Goal: Task Accomplishment & Management: Complete application form

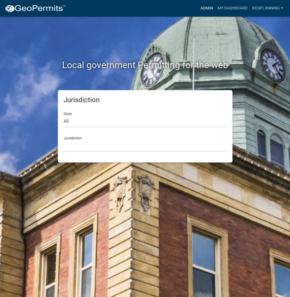
click at [208, 12] on link "Admin" at bounding box center [206, 8] width 17 height 11
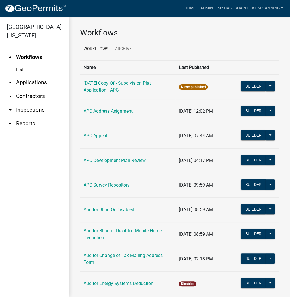
click at [41, 96] on link "arrow_drop_down Contractors" at bounding box center [34, 96] width 69 height 14
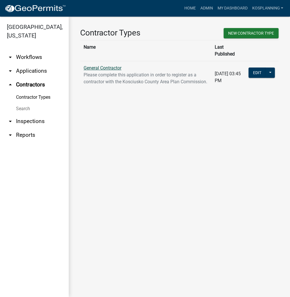
click at [118, 65] on link "General Contractor" at bounding box center [103, 67] width 38 height 5
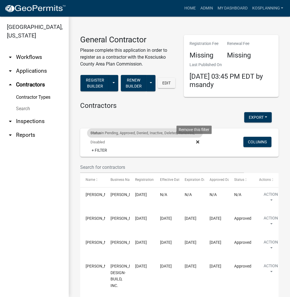
click at [196, 141] on icon at bounding box center [197, 141] width 3 height 3
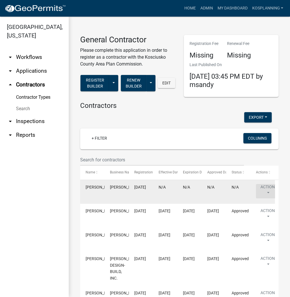
click at [267, 192] on button "Action" at bounding box center [267, 191] width 23 height 14
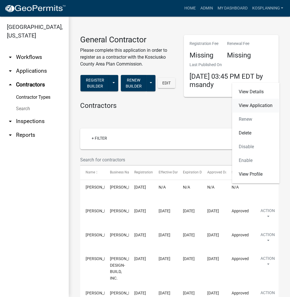
click at [250, 105] on link "View Application" at bounding box center [255, 106] width 47 height 14
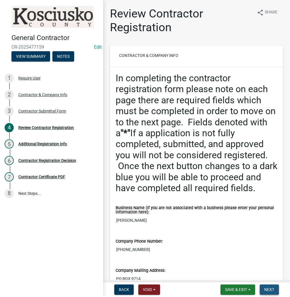
click at [268, 287] on span "Next" at bounding box center [269, 289] width 10 height 5
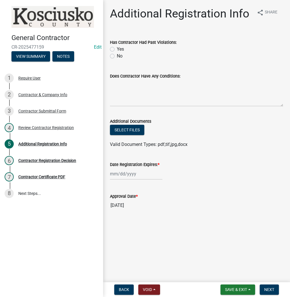
click at [117, 57] on label "No" at bounding box center [120, 56] width 6 height 7
click at [117, 56] on input "No" at bounding box center [119, 55] width 4 height 4
radio input "true"
click at [122, 89] on textarea "Does Contractor Have Any Conditions:" at bounding box center [196, 93] width 173 height 27
type textarea "none"
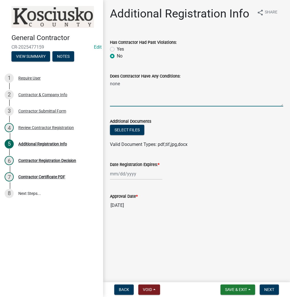
click at [125, 173] on div at bounding box center [136, 174] width 52 height 12
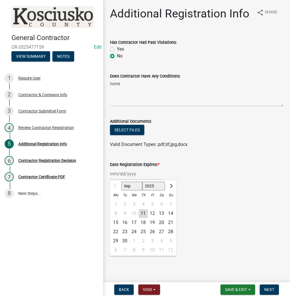
click at [150, 185] on select "2025 2026 2027 2028 2029 2030 2031 2032 2033 2034 2035 2036 2037 2038 2039 2040…" at bounding box center [153, 186] width 23 height 9
select select "2026"
click at [142, 182] on select "2025 2026 2027 2028 2029 2030 2031 2032 2033 2034 2035 2036 2037 2038 2039 2040…" at bounding box center [153, 186] width 23 height 9
click at [151, 211] on div "11" at bounding box center [152, 213] width 9 height 9
type input "[DATE]"
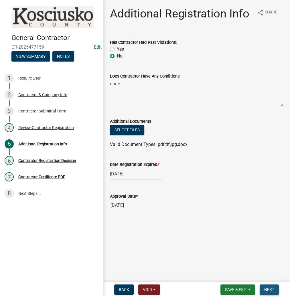
click at [263, 285] on button "Next" at bounding box center [269, 289] width 19 height 10
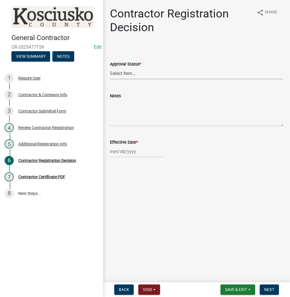
click at [127, 74] on select "Select Item... Approved Denied" at bounding box center [196, 74] width 173 height 12
click at [110, 68] on select "Select Item... Approved Denied" at bounding box center [196, 74] width 173 height 12
select select "8e4351d7-4ebf-4714-a7c9-c8187f00e083"
click at [127, 156] on div at bounding box center [136, 152] width 52 height 12
select select "9"
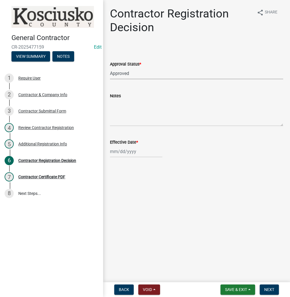
select select "2025"
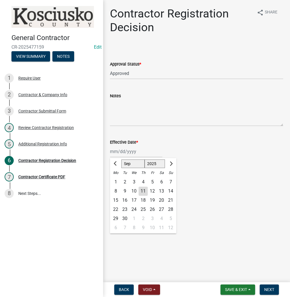
click at [142, 189] on div "11" at bounding box center [142, 191] width 9 height 9
type input "[DATE]"
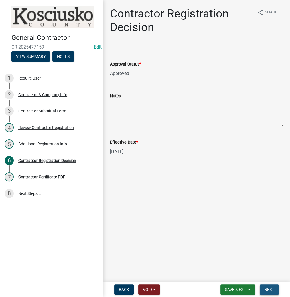
click at [269, 288] on span "Next" at bounding box center [269, 289] width 10 height 5
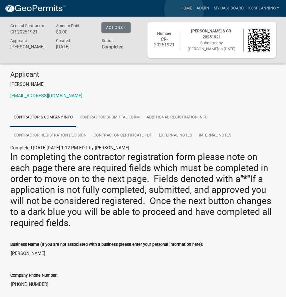
click at [184, 9] on link "Home" at bounding box center [186, 8] width 16 height 11
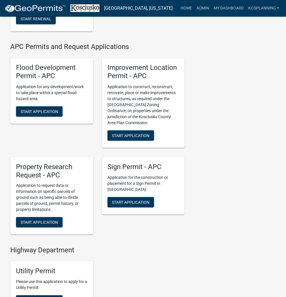
scroll to position [641, 0]
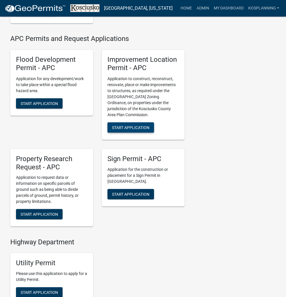
drag, startPoint x: 146, startPoint y: 134, endPoint x: 233, endPoint y: 128, distance: 87.5
click at [146, 129] on span "Start Application" at bounding box center [130, 127] width 37 height 5
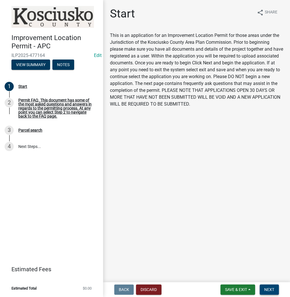
click at [267, 291] on span "Next" at bounding box center [269, 289] width 10 height 5
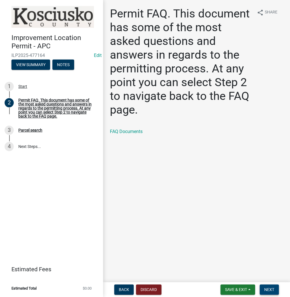
click at [266, 290] on span "Next" at bounding box center [269, 289] width 10 height 5
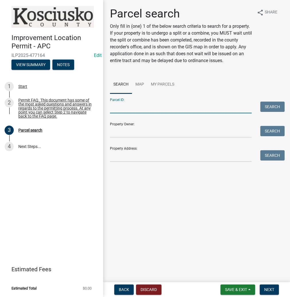
click at [118, 105] on input "Parcel ID:" at bounding box center [181, 108] width 142 height 12
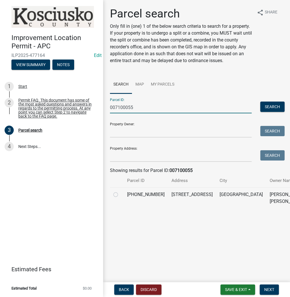
type input "007100055"
click at [120, 191] on label at bounding box center [120, 191] width 0 height 0
click at [120, 195] on input "radio" at bounding box center [122, 193] width 4 height 4
radio input "true"
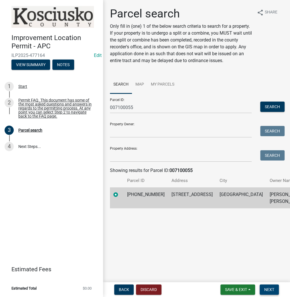
click at [272, 291] on span "Next" at bounding box center [269, 289] width 10 height 5
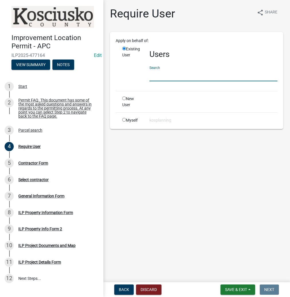
click at [166, 75] on input "text" at bounding box center [213, 76] width 128 height 12
paste input "ROSALIESORG"
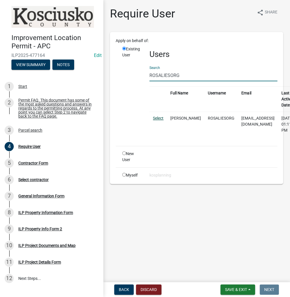
type input "ROSALIESORG"
click at [159, 118] on link "Select" at bounding box center [158, 118] width 11 height 5
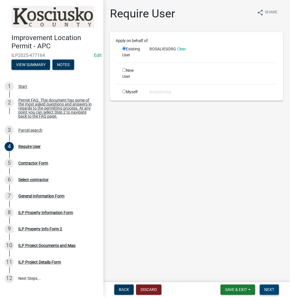
click at [263, 287] on button "Next" at bounding box center [269, 289] width 19 height 10
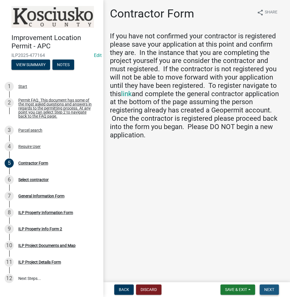
click at [269, 292] on button "Next" at bounding box center [269, 289] width 19 height 10
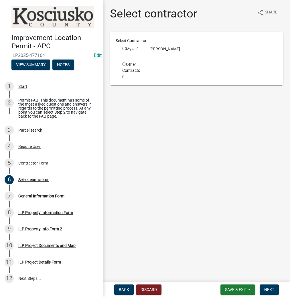
click at [125, 47] on input "radio" at bounding box center [124, 49] width 4 height 4
radio input "true"
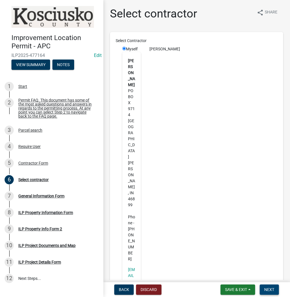
click at [262, 291] on button "Next" at bounding box center [269, 289] width 19 height 10
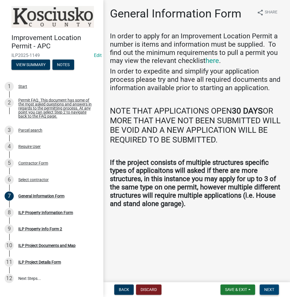
click at [268, 288] on span "Next" at bounding box center [269, 289] width 10 height 5
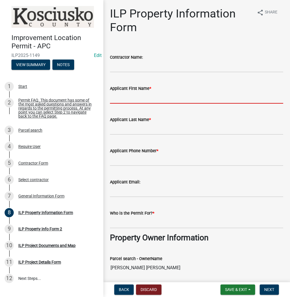
click at [113, 97] on input "Applicant First Name *" at bounding box center [196, 98] width 173 height 12
type input "r"
type input "[PERSON_NAME]"
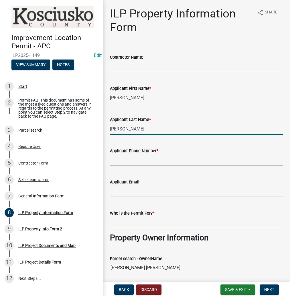
type input "[PERSON_NAME]"
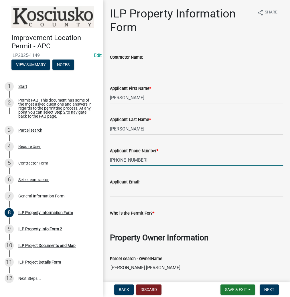
type input "[PHONE_NUMBER]"
click at [119, 219] on input "Who is the Permit For? *" at bounding box center [196, 223] width 173 height 12
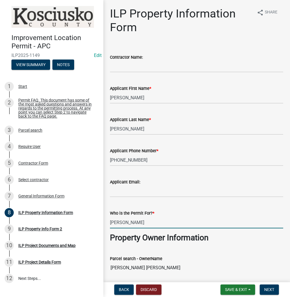
type input "[PERSON_NAME]"
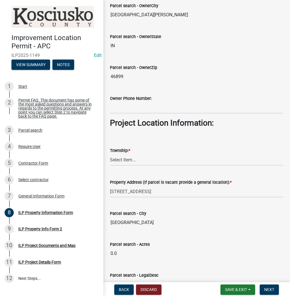
scroll to position [366, 0]
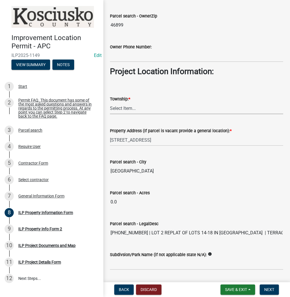
click at [123, 106] on select "Select Item... [PERSON_NAME] - Elkhart Co Clay Etna [GEOGRAPHIC_DATA][PERSON_NA…" at bounding box center [196, 108] width 173 height 12
click at [110, 102] on select "Select Item... [PERSON_NAME] - Elkhart Co Clay Etna [GEOGRAPHIC_DATA][PERSON_NA…" at bounding box center [196, 108] width 173 height 12
select select "57368d26-defc-477e-a8be-5a23ab554a17"
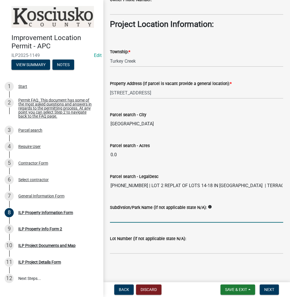
click at [128, 214] on input "Subdivsion/Park Name (if not applicable state N/A):" at bounding box center [196, 217] width 173 height 12
type input "[GEOGRAPHIC_DATA]"
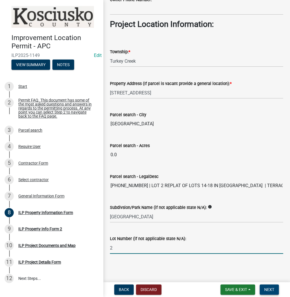
type input "2"
click at [265, 287] on span "Next" at bounding box center [269, 289] width 10 height 5
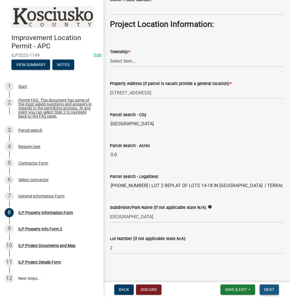
scroll to position [0, 0]
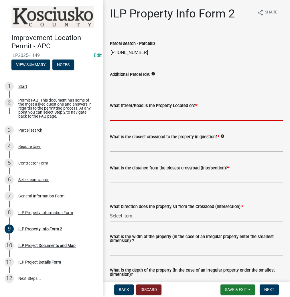
click at [135, 114] on input "What Street/Road is the Property Located on? *" at bounding box center [196, 115] width 173 height 12
type input "OAKEECHIE DR"
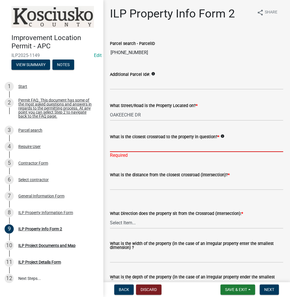
click at [131, 146] on input "What is the closest crossroad to the property in question? *" at bounding box center [196, 146] width 173 height 12
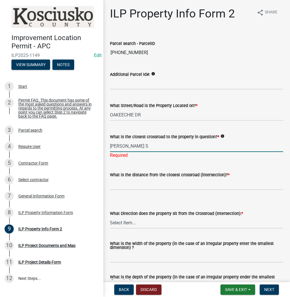
type input "[PERSON_NAME] S"
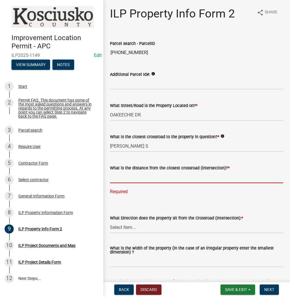
click at [122, 179] on input "text" at bounding box center [196, 177] width 173 height 12
type input "288"
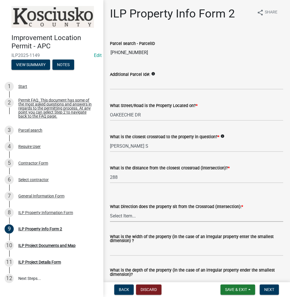
click at [125, 219] on select "Select Item... N NE NW S SE SW E W" at bounding box center [196, 216] width 173 height 12
click at [110, 210] on select "Select Item... N NE NW S SE SW E W" at bounding box center [196, 216] width 173 height 12
select select "0609af41-fe40-4fa2-880d-6f54f567ae8e"
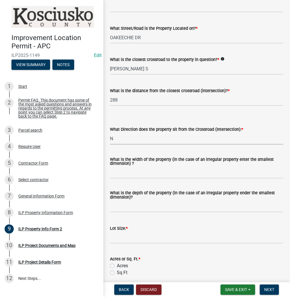
scroll to position [92, 0]
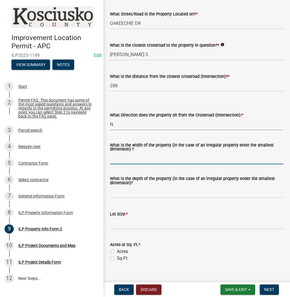
click at [122, 158] on input "What is the width of the property (in the case of an irregular property enter t…" at bounding box center [196, 159] width 173 height 12
type input "VARIES"
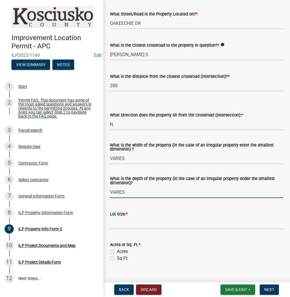
type input "VARIES"
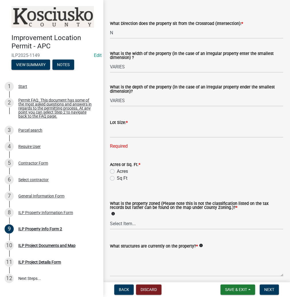
scroll to position [207, 0]
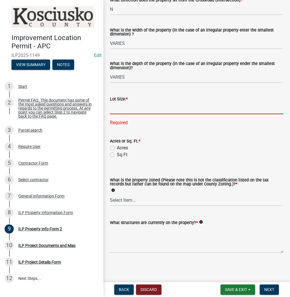
click at [118, 105] on input "text" at bounding box center [196, 108] width 173 height 12
type input "0.94"
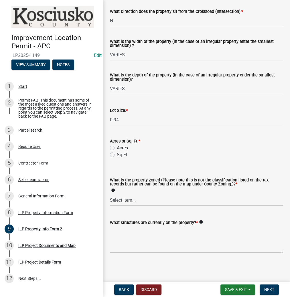
click at [117, 146] on label "Acres" at bounding box center [122, 147] width 11 height 7
click at [117, 146] on input "Acres" at bounding box center [119, 146] width 4 height 4
radio input "true"
click at [127, 200] on select "Select Item... Agricultural Agricultural 2 Commercial Environmental Industrial …" at bounding box center [196, 200] width 173 height 12
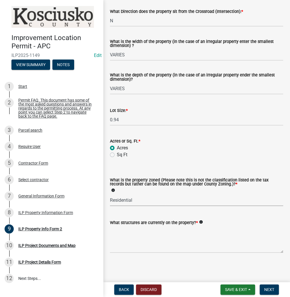
click at [110, 194] on select "Select Item... Agricultural Agricultural 2 Commercial Environmental Industrial …" at bounding box center [196, 200] width 173 height 12
select select "1146270b-2111-4e23-bf7f-74ce85cf7041"
click at [122, 227] on textarea "What structures are currently on the property? *" at bounding box center [196, 239] width 173 height 27
type textarea "RESIDENCE"
click at [268, 289] on span "Next" at bounding box center [269, 289] width 10 height 5
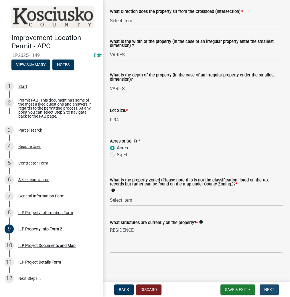
scroll to position [0, 0]
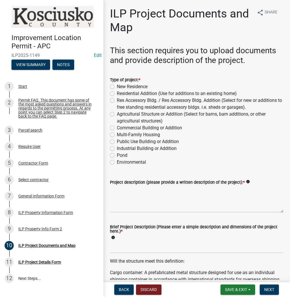
click at [117, 98] on label "Res Accessory Bldg. / Res Accessory Bldg. Addition (Select for new or additions…" at bounding box center [200, 104] width 166 height 14
click at [117, 98] on input "Res Accessory Bldg. / Res Accessory Bldg. Addition (Select for new or additions…" at bounding box center [119, 99] width 4 height 4
radio input "true"
click at [131, 195] on textarea "Project description (please provide a written description of the project): *" at bounding box center [196, 199] width 173 height 27
type textarea "20X36 BOAT HOUSE"
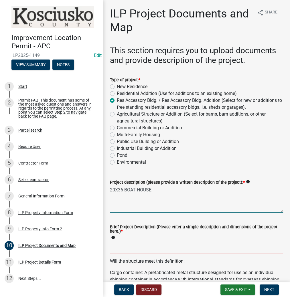
click at [118, 248] on input "Brief Project Description (Please enter a simple description and dimensions of …" at bounding box center [196, 247] width 173 height 12
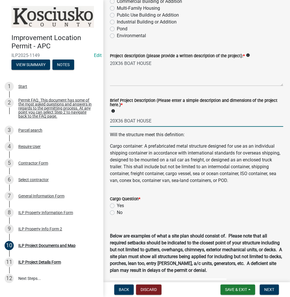
scroll to position [160, 0]
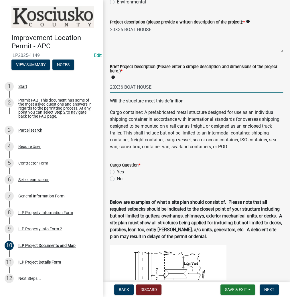
type input "20X36 BOAT HOUSE"
click at [117, 182] on label "No" at bounding box center [120, 178] width 6 height 7
click at [117, 179] on input "No" at bounding box center [119, 177] width 4 height 4
radio input "true"
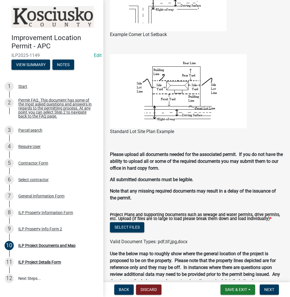
scroll to position [526, 0]
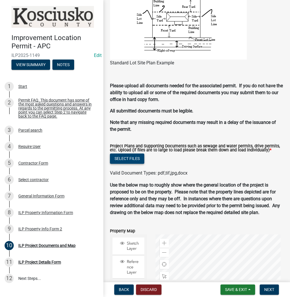
click at [135, 164] on button "Select files" at bounding box center [127, 158] width 34 height 10
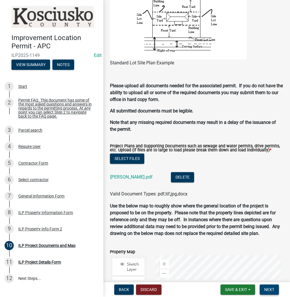
click at [268, 291] on span "Next" at bounding box center [269, 289] width 10 height 5
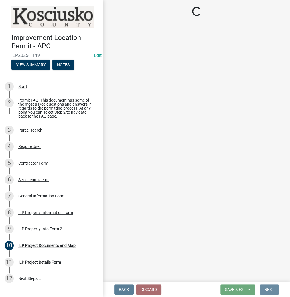
scroll to position [0, 0]
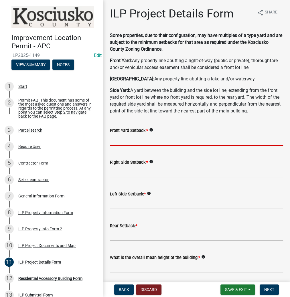
click at [119, 140] on input "text" at bounding box center [196, 140] width 173 height 12
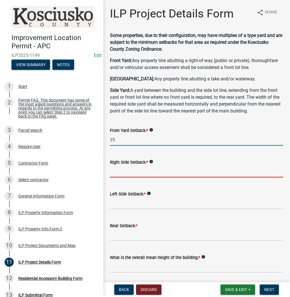
type input "35.0"
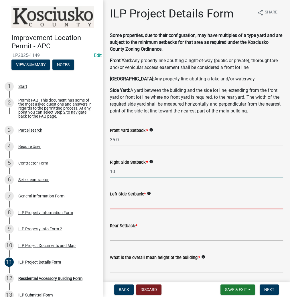
type input "10.0"
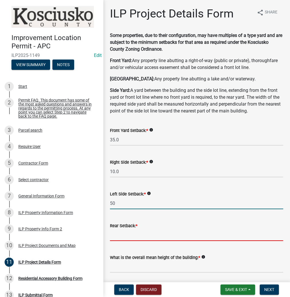
type input "50.0"
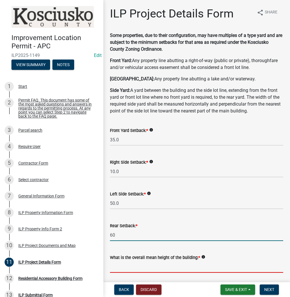
type input "60.0"
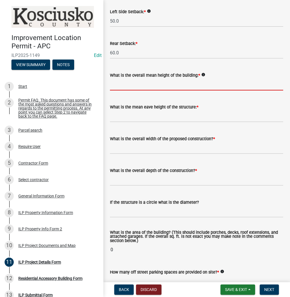
scroll to position [183, 0]
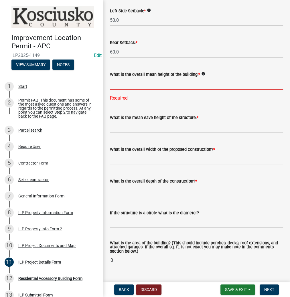
click at [138, 86] on input "text" at bounding box center [196, 84] width 173 height 12
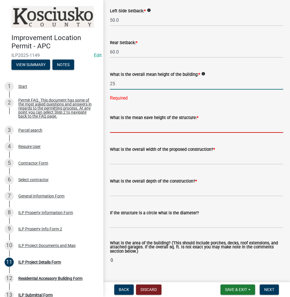
type input "25.0"
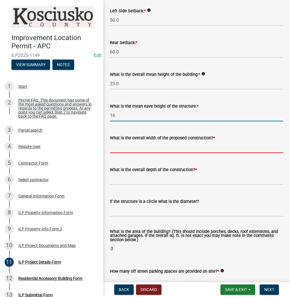
type input "16.0"
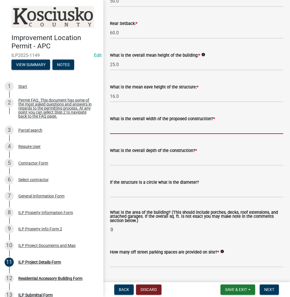
scroll to position [229, 0]
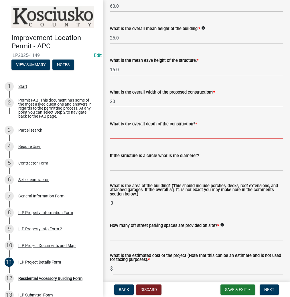
type input "20.00"
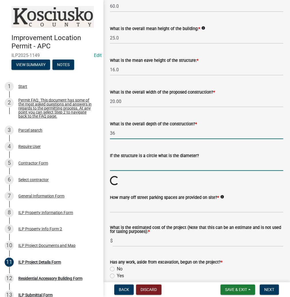
type input "36.00"
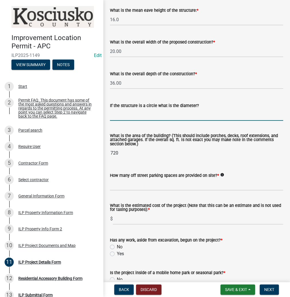
scroll to position [320, 0]
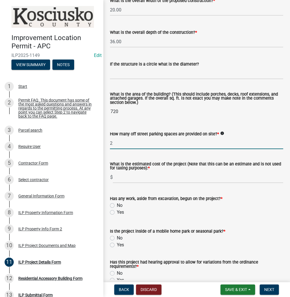
type input "2"
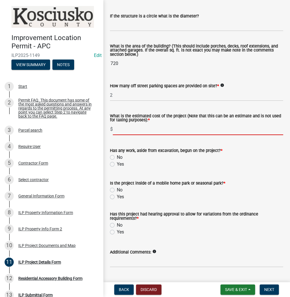
scroll to position [383, 0]
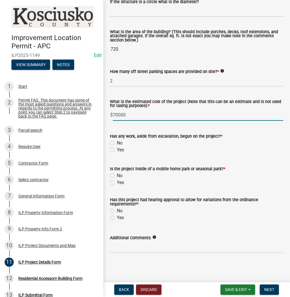
type input "70000"
click at [117, 142] on label "No" at bounding box center [120, 143] width 6 height 7
click at [117, 142] on input "No" at bounding box center [119, 142] width 4 height 4
radio input "true"
click at [117, 175] on label "No" at bounding box center [120, 175] width 6 height 7
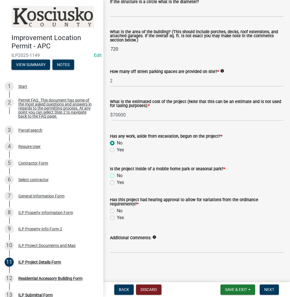
click at [117, 175] on input "No" at bounding box center [119, 174] width 4 height 4
radio input "true"
click at [117, 209] on label "No" at bounding box center [120, 210] width 6 height 7
click at [117, 209] on input "No" at bounding box center [119, 209] width 4 height 4
radio input "true"
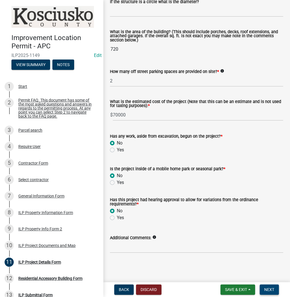
click at [266, 289] on span "Next" at bounding box center [269, 289] width 10 height 5
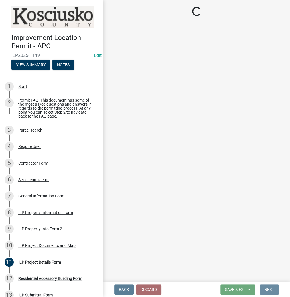
scroll to position [0, 0]
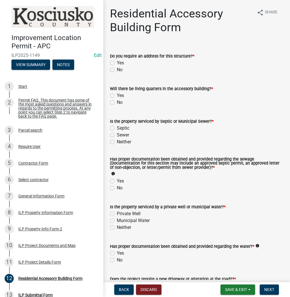
click at [117, 69] on label "No" at bounding box center [120, 69] width 6 height 7
click at [117, 69] on input "No" at bounding box center [119, 68] width 4 height 4
radio input "true"
click at [117, 100] on label "No" at bounding box center [120, 102] width 6 height 7
click at [117, 100] on input "No" at bounding box center [119, 101] width 4 height 4
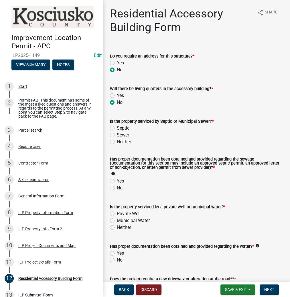
radio input "true"
click at [117, 128] on label "Septic" at bounding box center [123, 128] width 13 height 7
click at [117, 128] on input "Septic" at bounding box center [119, 127] width 4 height 4
radio input "true"
click at [117, 180] on label "Yes" at bounding box center [120, 181] width 7 height 7
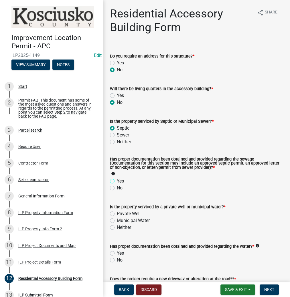
click at [117, 180] on input "Yes" at bounding box center [119, 180] width 4 height 4
radio input "true"
click at [117, 216] on label "Private Well" at bounding box center [129, 213] width 24 height 7
click at [117, 214] on input "Private Well" at bounding box center [119, 212] width 4 height 4
radio input "true"
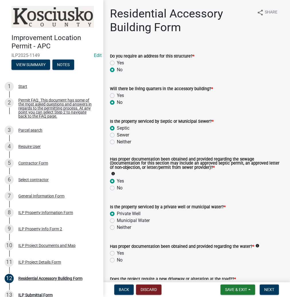
click at [117, 252] on label "Yes" at bounding box center [120, 253] width 7 height 7
click at [117, 252] on input "Yes" at bounding box center [119, 252] width 4 height 4
radio input "true"
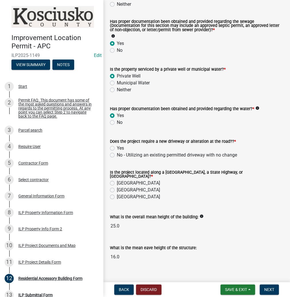
scroll to position [145, 0]
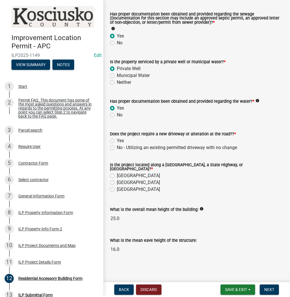
click at [117, 146] on label "No - Utilizing an existing permitted driveway with no change" at bounding box center [177, 147] width 120 height 7
click at [117, 146] on input "No - Utilizing an existing permitted driveway with no change" at bounding box center [119, 146] width 4 height 4
radio input "true"
click at [117, 172] on label "[GEOGRAPHIC_DATA]" at bounding box center [138, 175] width 43 height 7
click at [117, 172] on input "[GEOGRAPHIC_DATA]" at bounding box center [119, 174] width 4 height 4
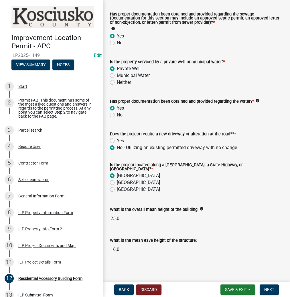
radio input "true"
click at [264, 291] on span "Next" at bounding box center [269, 289] width 10 height 5
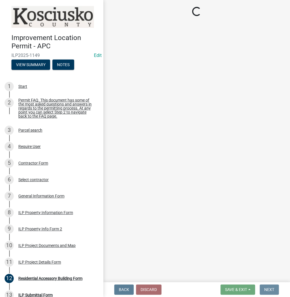
scroll to position [0, 0]
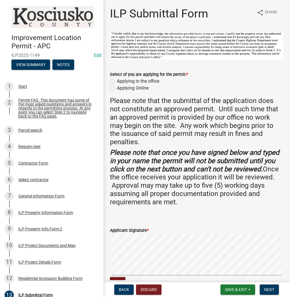
click at [117, 80] on label "Applying in the office" at bounding box center [138, 81] width 42 height 7
click at [117, 80] on input "Applying in the office" at bounding box center [119, 80] width 4 height 4
radio input "true"
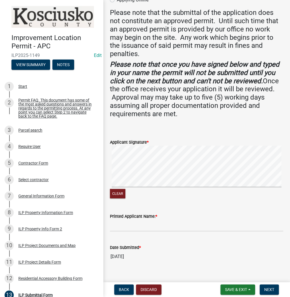
scroll to position [92, 0]
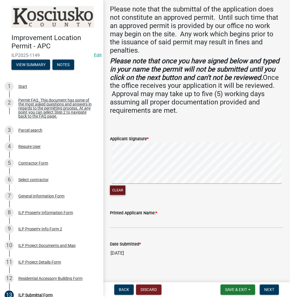
click at [119, 192] on button "Clear" at bounding box center [117, 189] width 15 height 9
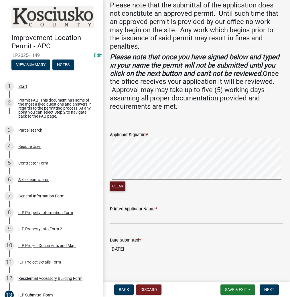
scroll to position [97, 0]
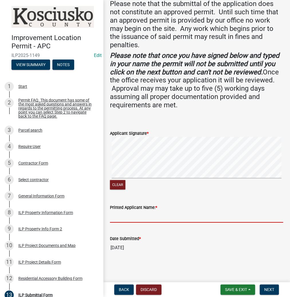
click at [130, 214] on input "Printed Applicant Name: *" at bounding box center [196, 217] width 173 height 12
paste input "ROSALIESORG"
click at [128, 216] on input "ROSALIESORG" at bounding box center [196, 217] width 173 height 12
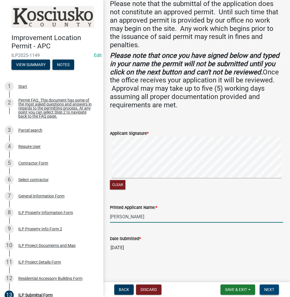
type input "[PERSON_NAME]"
click at [268, 290] on span "Next" at bounding box center [269, 289] width 10 height 5
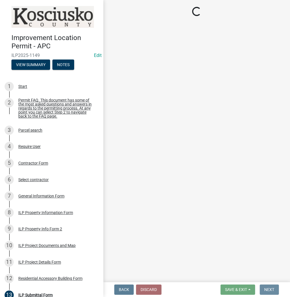
scroll to position [0, 0]
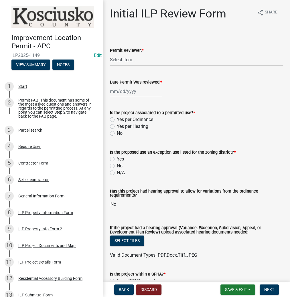
click at [124, 60] on select "Select Item... MMS LT AT CS [PERSON_NAME]" at bounding box center [196, 60] width 173 height 12
click at [110, 54] on select "Select Item... MMS LT AT CS [PERSON_NAME]" at bounding box center [196, 60] width 173 height 12
select select "c872cdc8-ca01-49f1-a213-e4b05fa58cd2"
click at [122, 92] on div at bounding box center [136, 92] width 52 height 12
select select "9"
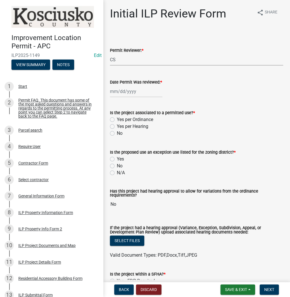
select select "2025"
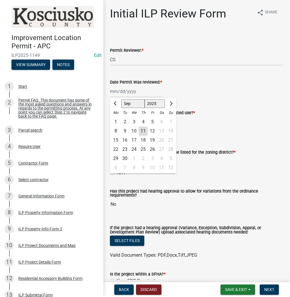
click at [146, 131] on div "11" at bounding box center [142, 130] width 9 height 9
type input "[DATE]"
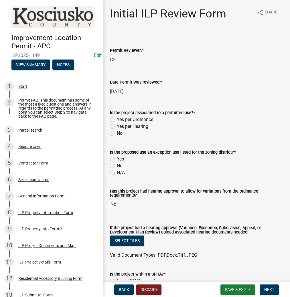
click at [117, 120] on label "Yes per Ordinance" at bounding box center [135, 119] width 36 height 7
click at [117, 120] on input "Yes per Ordinance" at bounding box center [119, 118] width 4 height 4
radio input "true"
click at [117, 166] on label "No" at bounding box center [120, 166] width 6 height 7
click at [117, 166] on input "No" at bounding box center [119, 165] width 4 height 4
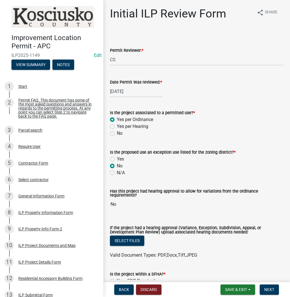
radio input "true"
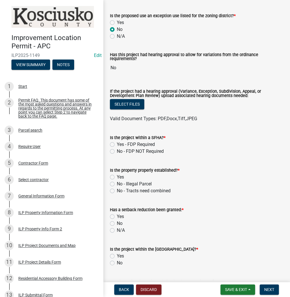
scroll to position [137, 0]
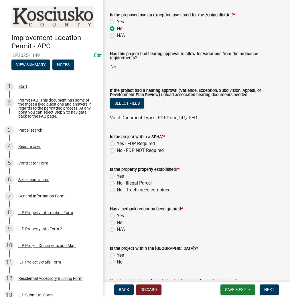
click at [117, 150] on label "No - FDP NOT Required" at bounding box center [140, 150] width 47 height 7
click at [117, 150] on input "No - FDP NOT Required" at bounding box center [119, 149] width 4 height 4
radio input "true"
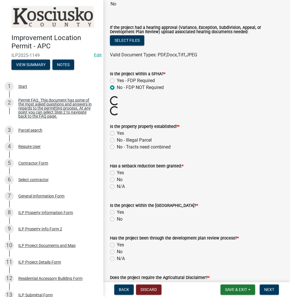
scroll to position [206, 0]
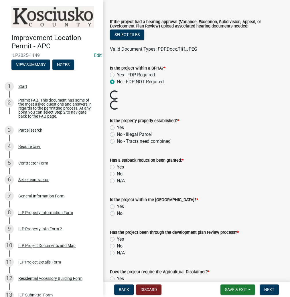
click at [117, 126] on label "Yes" at bounding box center [120, 127] width 7 height 7
click at [117, 126] on input "Yes" at bounding box center [119, 126] width 4 height 4
radio input "true"
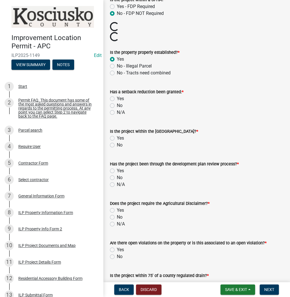
scroll to position [275, 0]
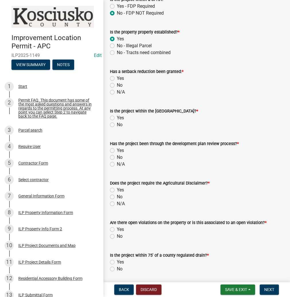
click at [117, 84] on label "No" at bounding box center [120, 85] width 6 height 7
click at [117, 84] on input "No" at bounding box center [119, 84] width 4 height 4
radio input "true"
click at [117, 122] on label "No" at bounding box center [120, 124] width 6 height 7
click at [117, 122] on input "No" at bounding box center [119, 123] width 4 height 4
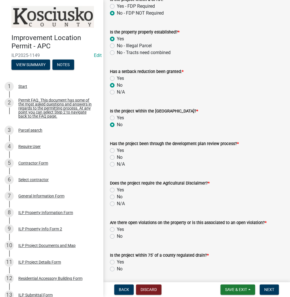
radio input "true"
click at [117, 157] on label "No" at bounding box center [120, 157] width 6 height 7
click at [117, 157] on input "No" at bounding box center [119, 156] width 4 height 4
radio input "true"
click at [117, 197] on label "No" at bounding box center [120, 196] width 6 height 7
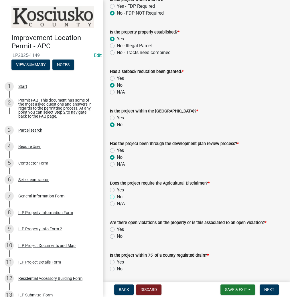
click at [117, 197] on input "No" at bounding box center [119, 195] width 4 height 4
radio input "true"
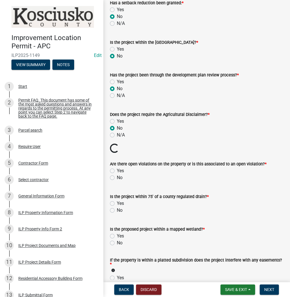
scroll to position [366, 0]
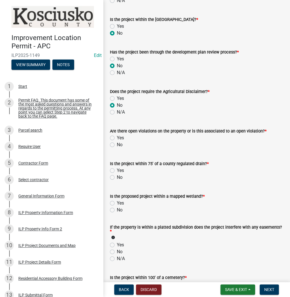
click at [117, 144] on label "No" at bounding box center [120, 144] width 6 height 7
click at [117, 144] on input "No" at bounding box center [119, 143] width 4 height 4
radio input "true"
click at [117, 176] on label "No" at bounding box center [120, 177] width 6 height 7
click at [117, 176] on input "No" at bounding box center [119, 176] width 4 height 4
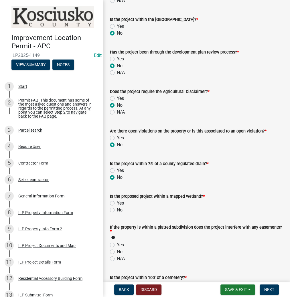
radio input "true"
click at [117, 210] on label "No" at bounding box center [120, 210] width 6 height 7
click at [117, 210] on input "No" at bounding box center [119, 209] width 4 height 4
radio input "true"
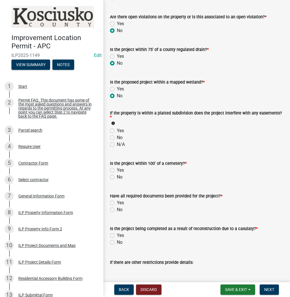
scroll to position [481, 0]
click at [117, 137] on label "No" at bounding box center [120, 137] width 6 height 7
click at [117, 137] on input "No" at bounding box center [119, 136] width 4 height 4
radio input "true"
click at [117, 175] on label "No" at bounding box center [120, 176] width 6 height 7
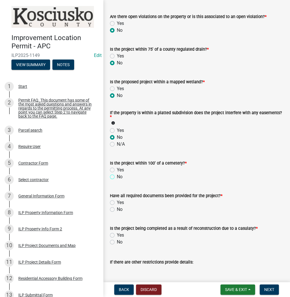
click at [117, 175] on input "No" at bounding box center [119, 175] width 4 height 4
radio input "true"
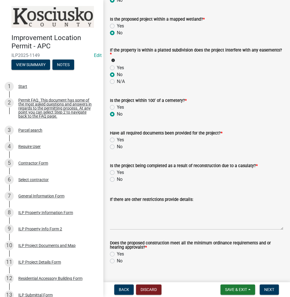
scroll to position [556, 0]
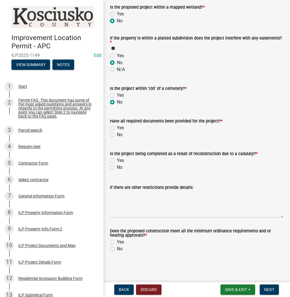
click at [117, 128] on label "Yes" at bounding box center [120, 127] width 7 height 7
click at [117, 128] on input "Yes" at bounding box center [119, 126] width 4 height 4
radio input "true"
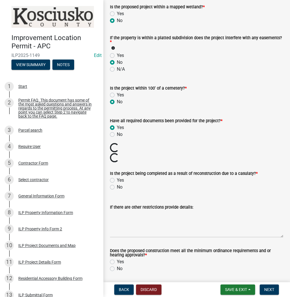
click at [117, 186] on label "No" at bounding box center [120, 187] width 6 height 7
click at [117, 186] on input "No" at bounding box center [119, 186] width 4 height 4
radio input "true"
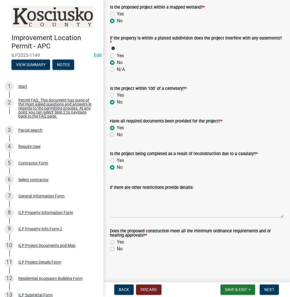
click at [117, 240] on label "Yes" at bounding box center [120, 242] width 7 height 7
click at [117, 240] on input "Yes" at bounding box center [119, 241] width 4 height 4
radio input "true"
click at [263, 287] on button "Next" at bounding box center [269, 289] width 19 height 10
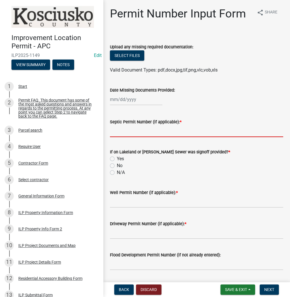
click at [113, 132] on input "Septic Permit Number (if applicable): *" at bounding box center [196, 131] width 173 height 12
type input "LONO"
click at [117, 166] on label "No" at bounding box center [120, 165] width 6 height 7
click at [117, 166] on input "No" at bounding box center [119, 164] width 4 height 4
radio input "true"
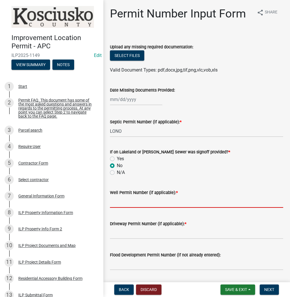
click at [115, 199] on input "Well Permit Number (if applicable): *" at bounding box center [196, 202] width 173 height 12
type input "LONO"
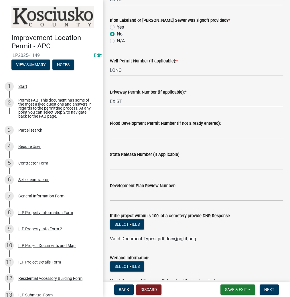
scroll to position [160, 0]
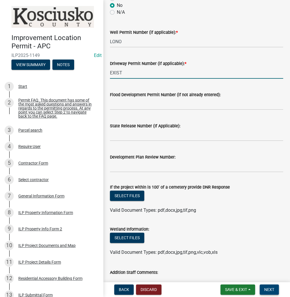
type input "EXIST"
click at [272, 289] on span "Next" at bounding box center [269, 289] width 10 height 5
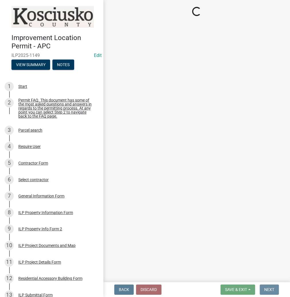
scroll to position [0, 0]
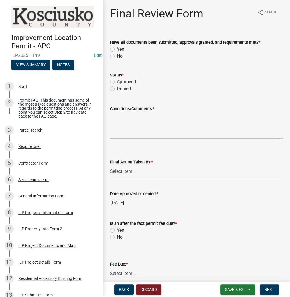
click at [117, 49] on label "Yes" at bounding box center [120, 49] width 7 height 7
click at [117, 49] on input "Yes" at bounding box center [119, 48] width 4 height 4
radio input "true"
click at [117, 82] on label "Approved" at bounding box center [126, 81] width 19 height 7
click at [117, 82] on input "Approved" at bounding box center [119, 80] width 4 height 4
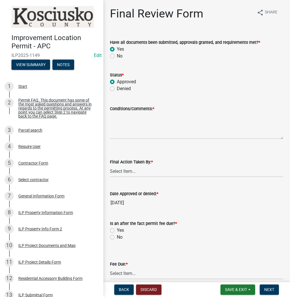
radio input "true"
click at [123, 119] on textarea "Conditions/Comments: *" at bounding box center [196, 125] width 173 height 27
type textarea "AS PRESENTED"
click at [121, 168] on select "Select Item... MMS LT AT CS [PERSON_NAME]" at bounding box center [196, 171] width 173 height 12
click at [110, 165] on select "Select Item... MMS LT AT CS [PERSON_NAME]" at bounding box center [196, 171] width 173 height 12
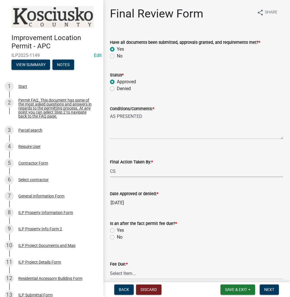
select select "c872cdc8-ca01-49f1-a213-e4b05fa58cd2"
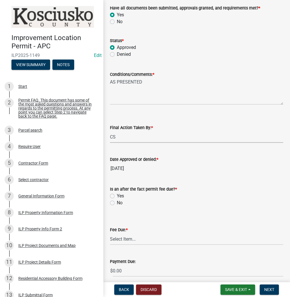
scroll to position [91, 0]
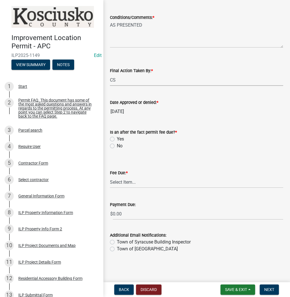
click at [117, 145] on label "No" at bounding box center [120, 145] width 6 height 7
click at [117, 145] on input "No" at bounding box center [119, 144] width 4 height 4
radio input "true"
click at [120, 183] on select "Select Item... N/A $10.00 $25.00 $125.00 $250 $500 $500 + $10.00 for every 10 s…" at bounding box center [196, 182] width 173 height 12
click at [110, 188] on select "Select Item... N/A $10.00 $25.00 $125.00 $250 $500 $500 + $10.00 for every 10 s…" at bounding box center [196, 182] width 173 height 12
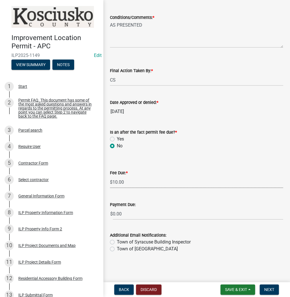
select select "6f482d1d-eb35-47e6-92b0-143404755581"
click at [271, 290] on span "Next" at bounding box center [269, 289] width 10 height 5
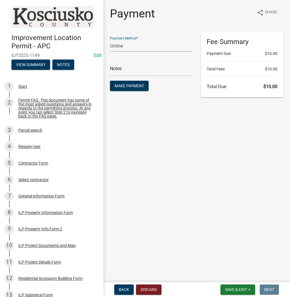
click at [134, 47] on select "Credit Card POS Check Cash Online" at bounding box center [151, 46] width 82 height 12
select select "1: 0"
click at [110, 40] on select "Credit Card POS Check Cash Online" at bounding box center [151, 46] width 82 height 12
click at [119, 70] on input "text" at bounding box center [151, 70] width 82 height 12
type input "3239"
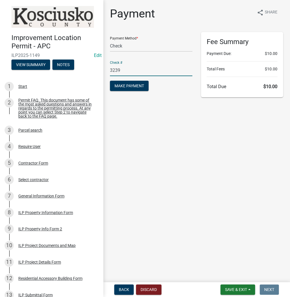
click at [110, 81] on button "Make Payment" at bounding box center [129, 86] width 39 height 10
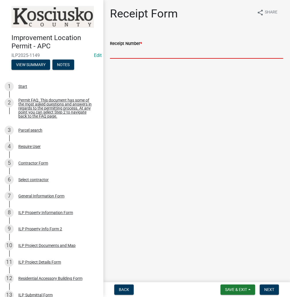
click at [145, 54] on input "Receipt Number *" at bounding box center [196, 53] width 173 height 12
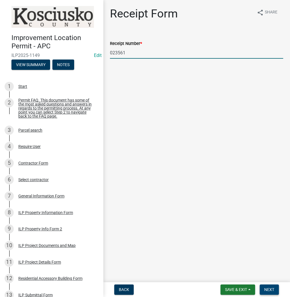
type input "023561"
click at [275, 290] on button "Next" at bounding box center [269, 289] width 19 height 10
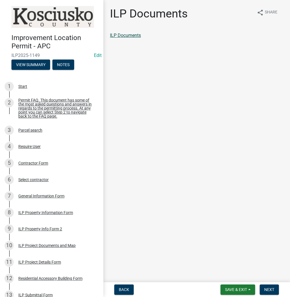
click at [134, 36] on link "ILP Documents" at bounding box center [125, 35] width 31 height 5
click at [266, 289] on span "Next" at bounding box center [269, 289] width 10 height 5
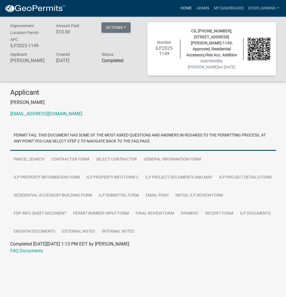
click at [187, 6] on link "Home" at bounding box center [186, 8] width 16 height 11
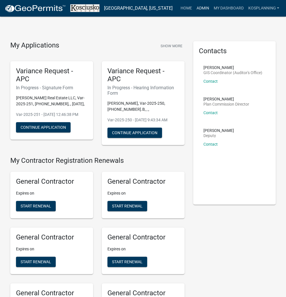
click at [203, 7] on link "Admin" at bounding box center [202, 8] width 17 height 11
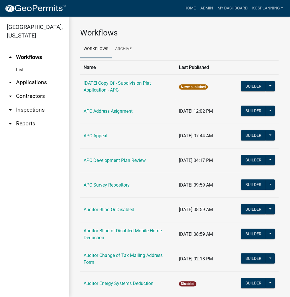
click at [35, 83] on link "arrow_drop_down Applications" at bounding box center [34, 83] width 69 height 14
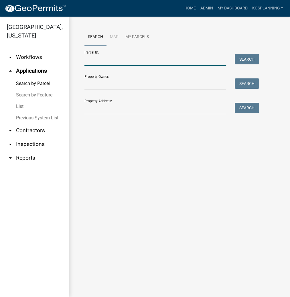
click at [98, 60] on input "Parcel ID:" at bounding box center [155, 60] width 142 height 12
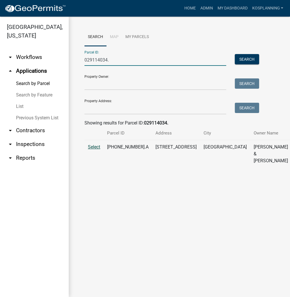
type input "029114034."
click at [92, 150] on span "Select" at bounding box center [94, 146] width 12 height 5
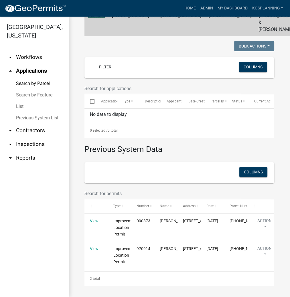
scroll to position [138, 0]
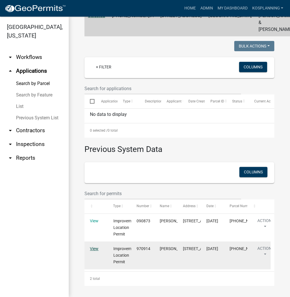
click at [92, 246] on link "View" at bounding box center [94, 248] width 9 height 5
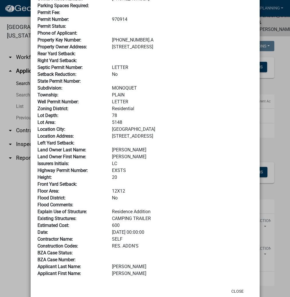
scroll to position [69, 0]
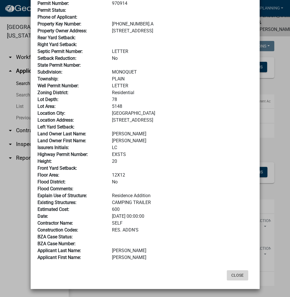
drag, startPoint x: 236, startPoint y: 276, endPoint x: 232, endPoint y: 275, distance: 4.1
click at [237, 276] on button "Close" at bounding box center [237, 275] width 21 height 10
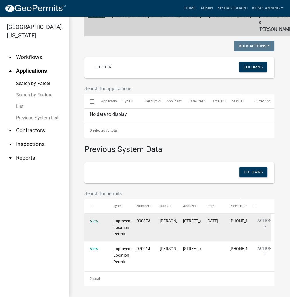
click at [90, 220] on link "View" at bounding box center [94, 221] width 9 height 5
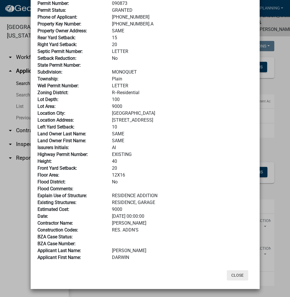
click at [237, 276] on button "Close" at bounding box center [237, 275] width 21 height 10
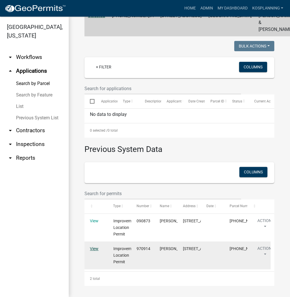
click at [94, 250] on link "View" at bounding box center [94, 248] width 9 height 5
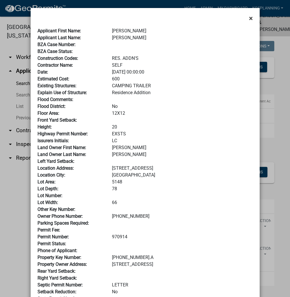
click at [249, 19] on span "×" at bounding box center [251, 18] width 4 height 8
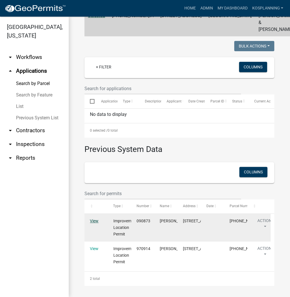
click at [96, 220] on link "View" at bounding box center [94, 221] width 9 height 5
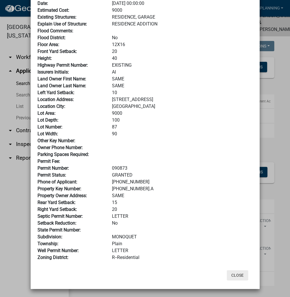
click at [236, 274] on button "Close" at bounding box center [237, 275] width 21 height 10
